Goal: Task Accomplishment & Management: Use online tool/utility

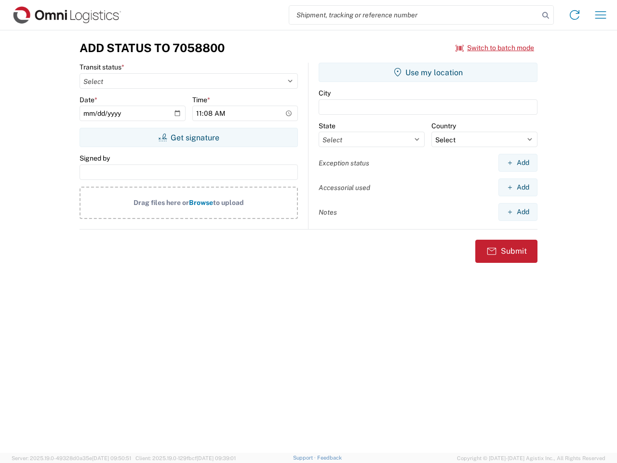
click at [414, 15] on input "search" at bounding box center [414, 15] width 250 height 18
click at [545, 15] on icon at bounding box center [545, 15] width 13 height 13
click at [574, 15] on icon at bounding box center [574, 14] width 15 height 15
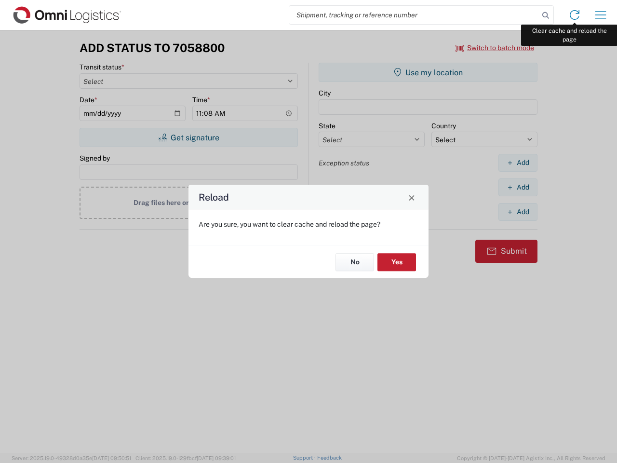
click at [600, 15] on div "Reload Are you sure, you want to clear cache and reload the page? No Yes" at bounding box center [308, 231] width 617 height 463
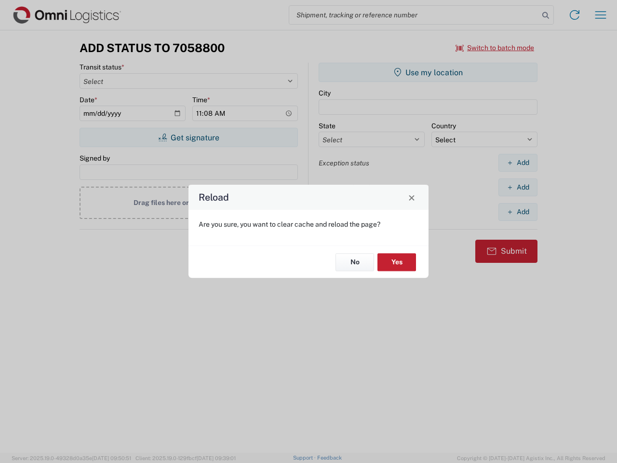
click at [495, 48] on div "Reload Are you sure, you want to clear cache and reload the page? No Yes" at bounding box center [308, 231] width 617 height 463
click at [188, 137] on div "Reload Are you sure, you want to clear cache and reload the page? No Yes" at bounding box center [308, 231] width 617 height 463
click at [428, 72] on div "Reload Are you sure, you want to clear cache and reload the page? No Yes" at bounding box center [308, 231] width 617 height 463
click at [518, 162] on div "Reload Are you sure, you want to clear cache and reload the page? No Yes" at bounding box center [308, 231] width 617 height 463
click at [518, 187] on div "Reload Are you sure, you want to clear cache and reload the page? No Yes" at bounding box center [308, 231] width 617 height 463
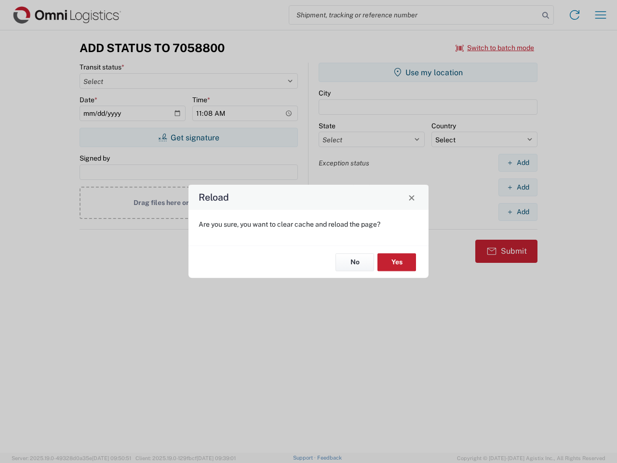
click at [518, 212] on div "Reload Are you sure, you want to clear cache and reload the page? No Yes" at bounding box center [308, 231] width 617 height 463
